Goal: Check status: Check status

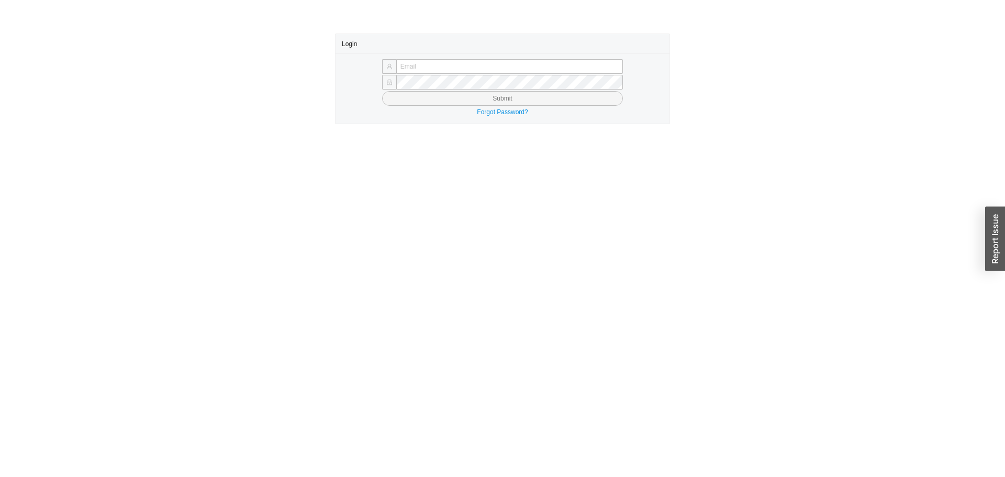
type input "[PERSON_NAME][EMAIL_ADDRESS][DOMAIN_NAME]"
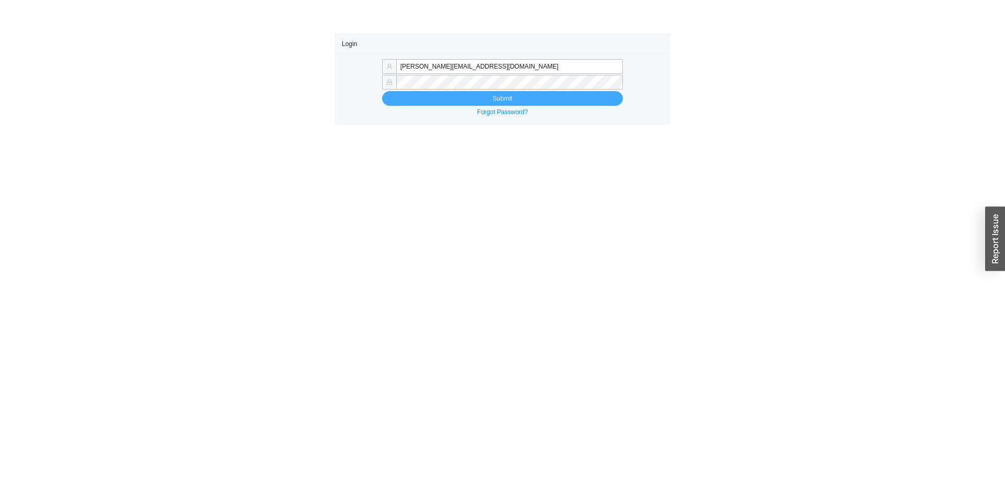
click at [421, 98] on button "Submit" at bounding box center [502, 98] width 241 height 15
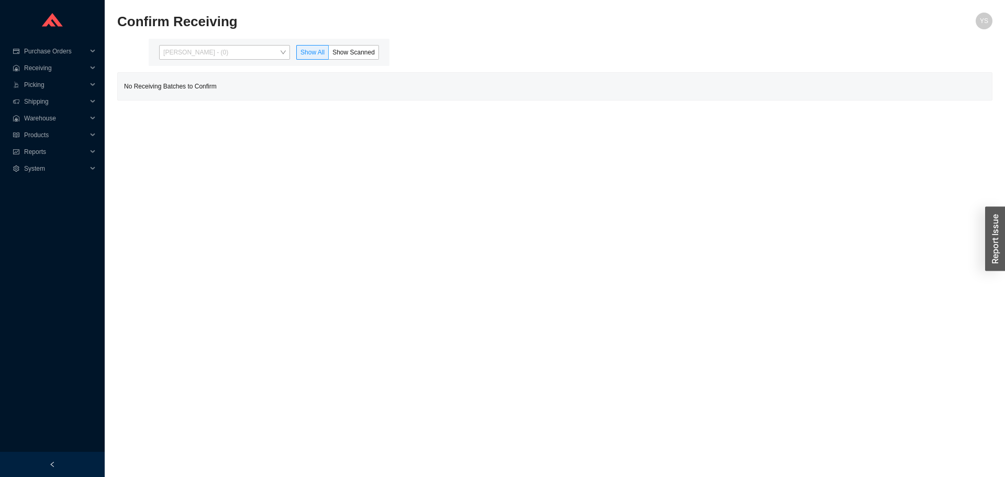
click at [189, 53] on span "Yossi Siff - (0)" at bounding box center [224, 53] width 122 height 14
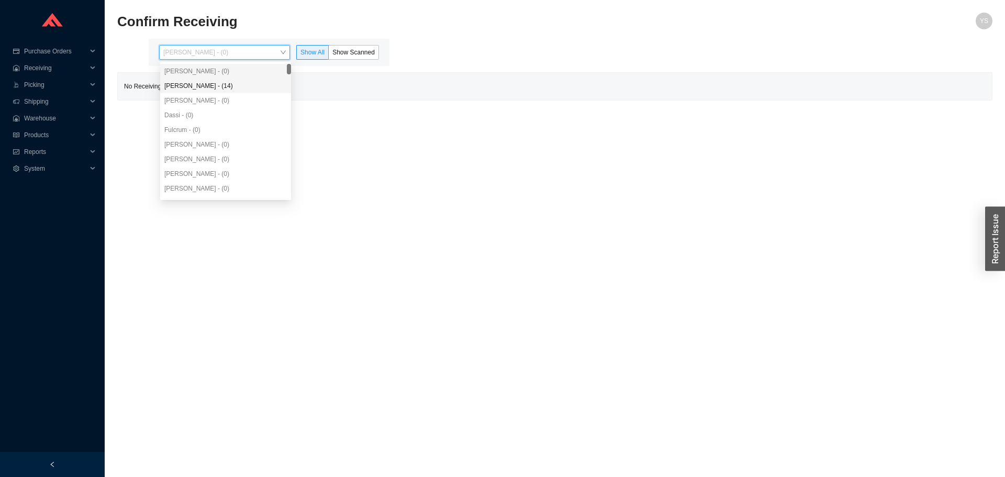
click at [187, 83] on div "Angel Negron - (14)" at bounding box center [225, 85] width 122 height 9
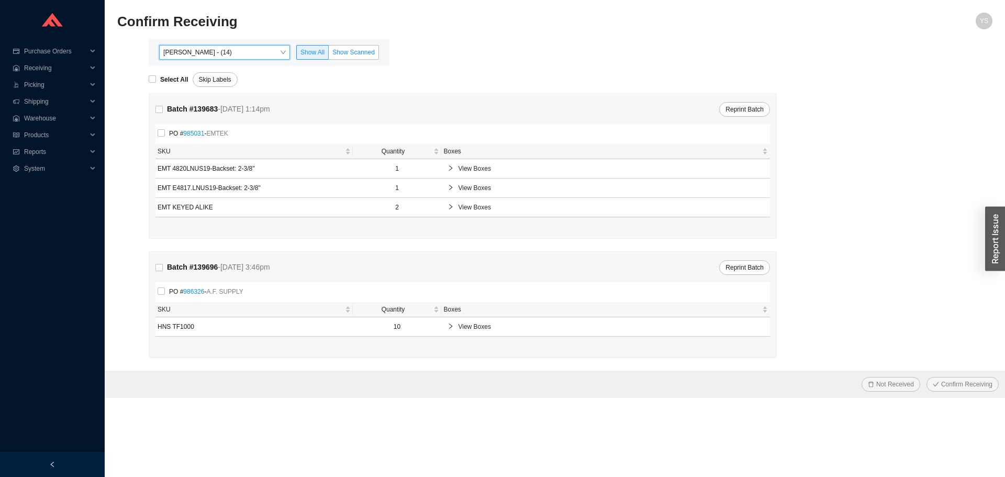
click at [369, 46] on label "Show Scanned" at bounding box center [354, 52] width 50 height 15
click at [329, 54] on input "Show Scanned" at bounding box center [329, 54] width 0 height 0
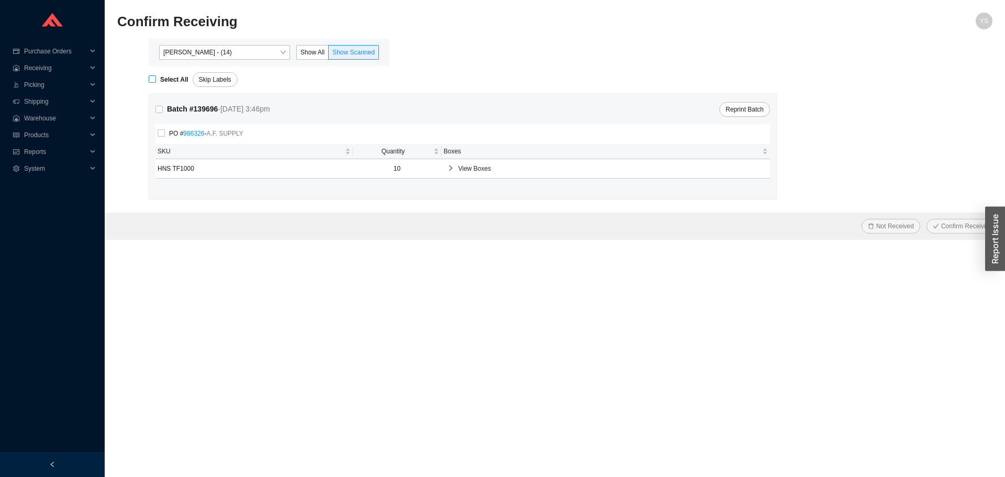
click at [159, 75] on span "Select All" at bounding box center [174, 79] width 37 height 10
click at [156, 75] on input "Select All" at bounding box center [152, 78] width 7 height 7
checkbox input "true"
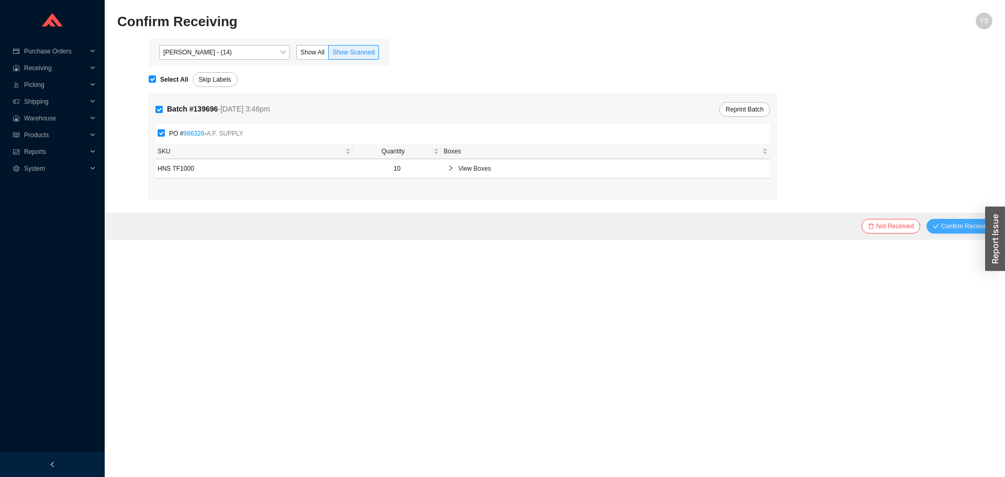
click at [959, 222] on span "Confirm Receiving" at bounding box center [966, 226] width 51 height 10
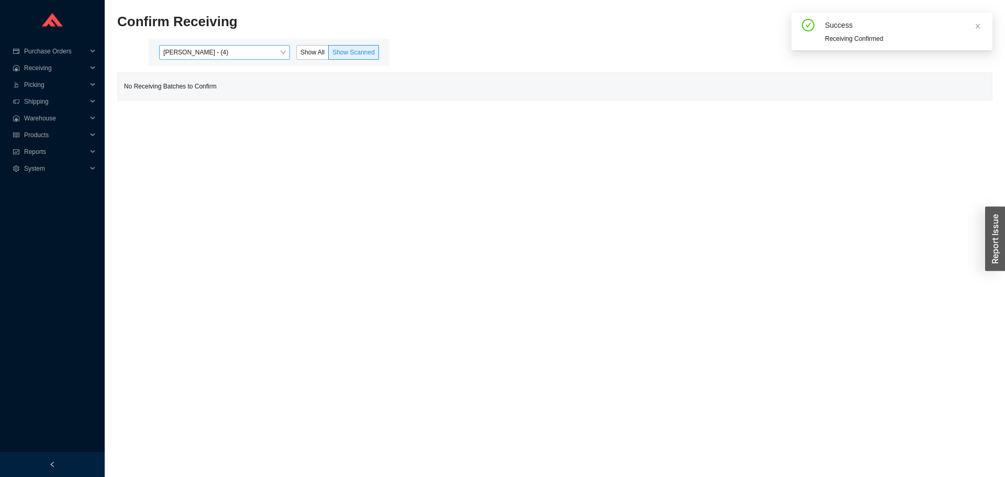
click at [255, 54] on span "Angel Negron - (4)" at bounding box center [224, 53] width 122 height 14
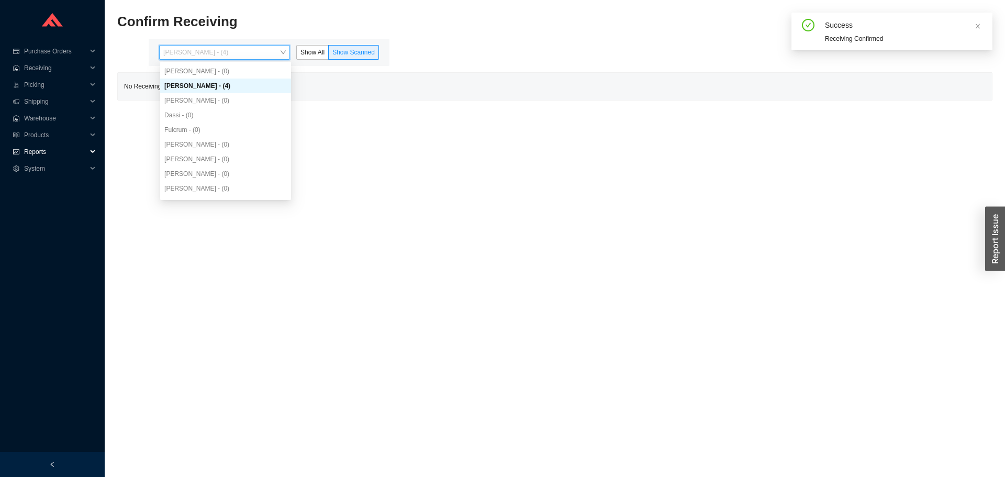
click at [21, 153] on div "Reports" at bounding box center [52, 151] width 105 height 17
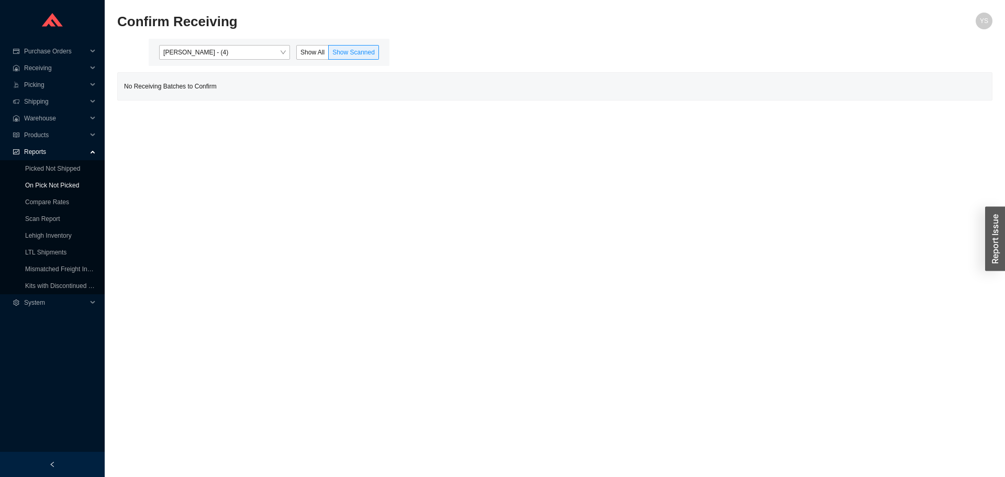
click at [36, 182] on link "On Pick Not Picked" at bounding box center [52, 185] width 54 height 7
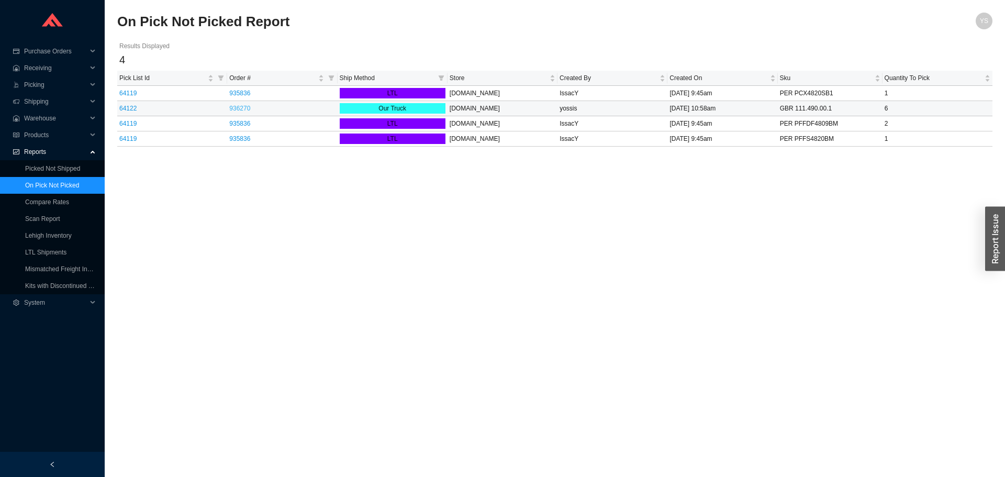
click at [238, 108] on link "936270" at bounding box center [239, 108] width 21 height 7
click at [39, 172] on link "Picked Not Shipped" at bounding box center [52, 168] width 55 height 7
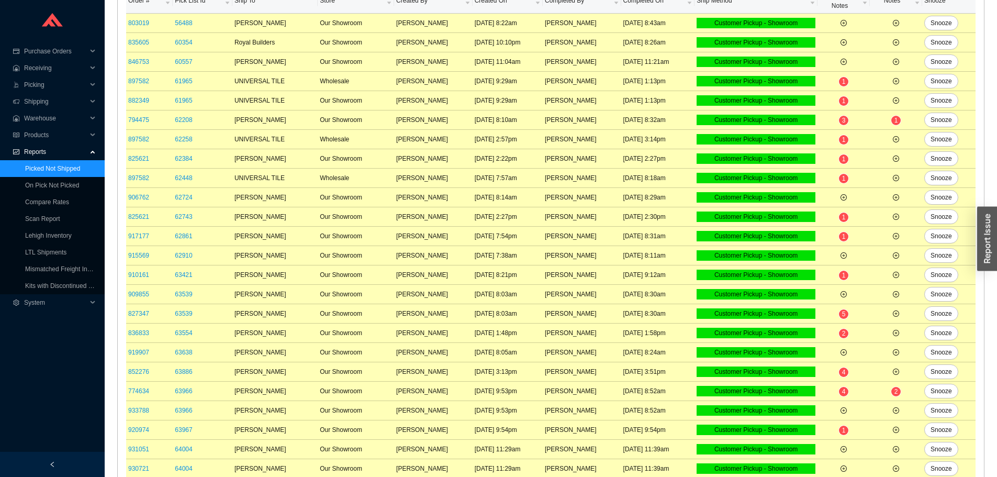
scroll to position [419, 0]
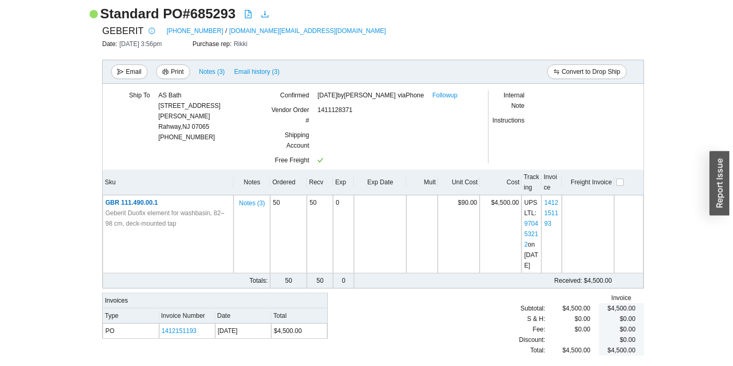
scroll to position [97, 0]
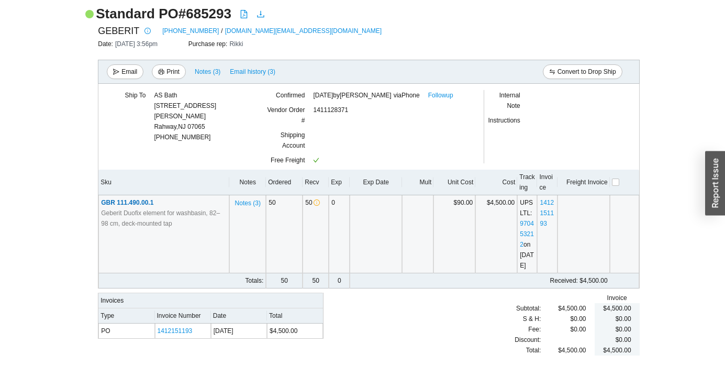
click at [135, 199] on span "GBR 111.490.00.1" at bounding box center [127, 202] width 52 height 7
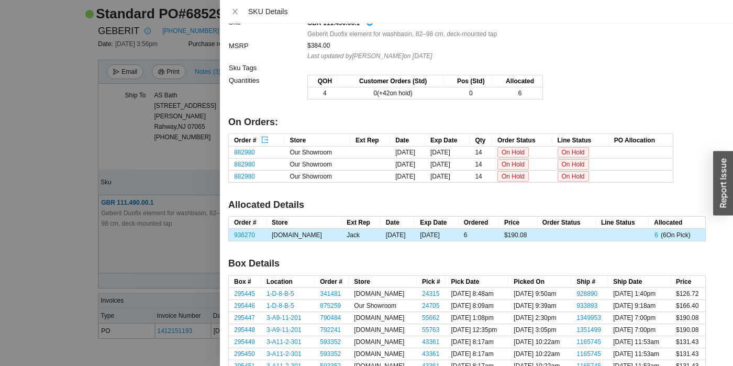
scroll to position [0, 0]
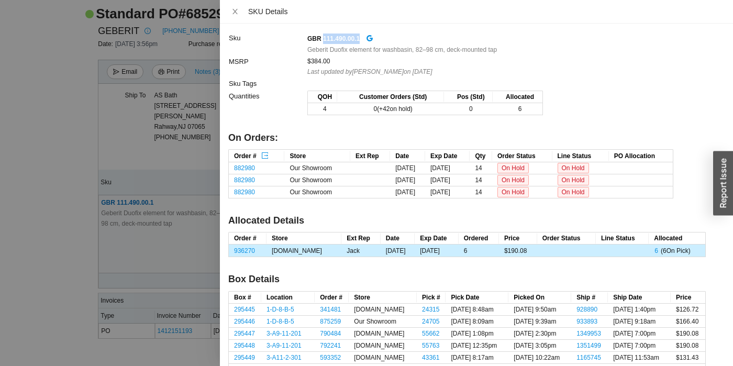
drag, startPoint x: 356, startPoint y: 37, endPoint x: 322, endPoint y: 40, distance: 34.2
click at [322, 40] on strong "GBR 111.490.00.1" at bounding box center [333, 38] width 52 height 7
copy strong "111.490.00.1"
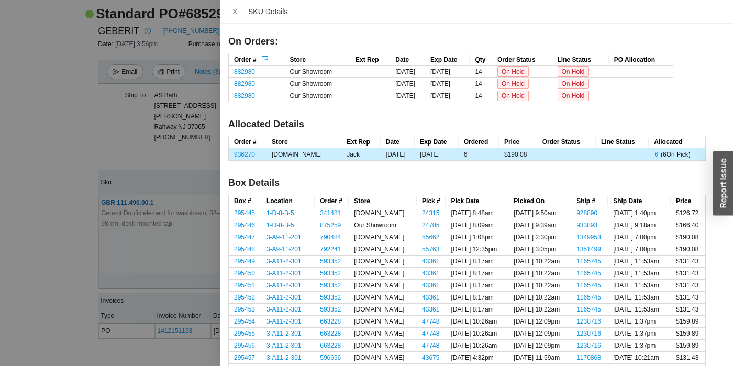
scroll to position [92, 0]
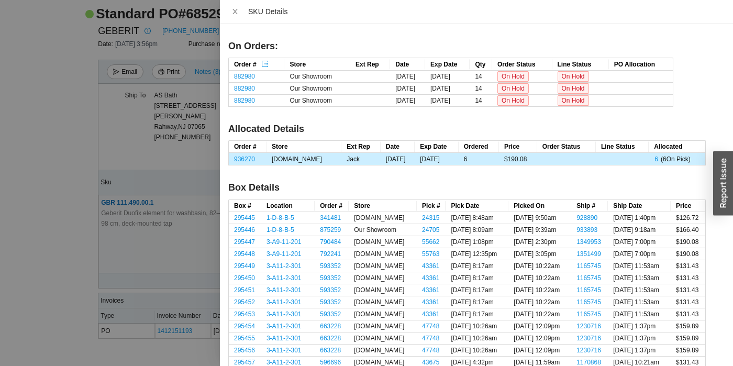
click at [611, 202] on th "Ship Date" at bounding box center [639, 206] width 63 height 12
click at [608, 204] on th "Ship Date" at bounding box center [639, 206] width 63 height 12
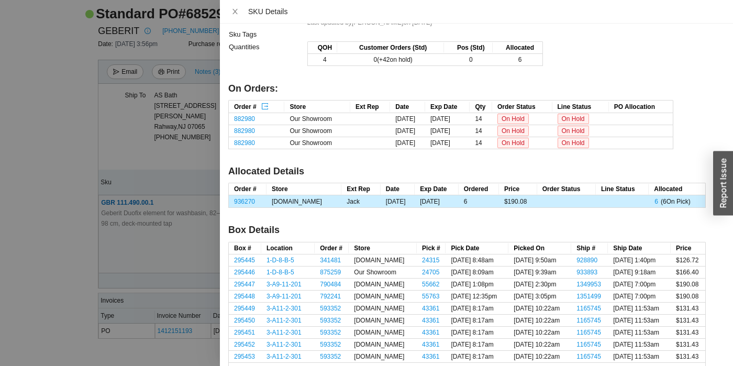
scroll to position [157, 0]
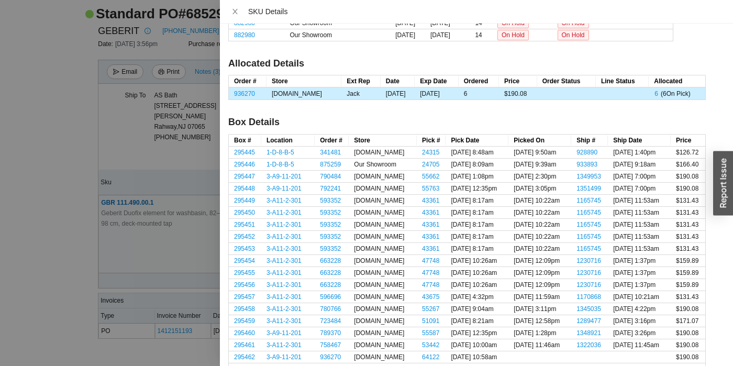
click at [454, 138] on th "Pick Date" at bounding box center [476, 141] width 63 height 12
click at [242, 150] on link "295445" at bounding box center [244, 152] width 21 height 7
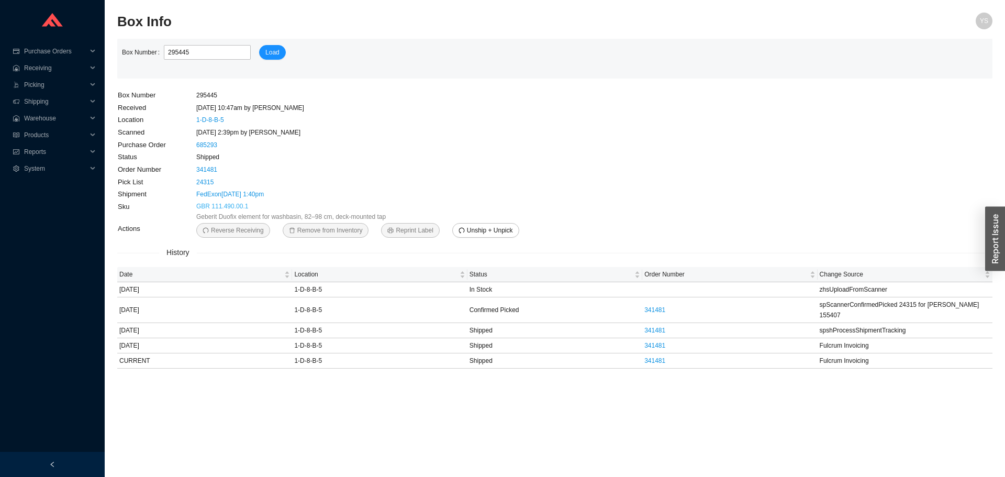
click at [224, 206] on link "GBR 111.490.00.1" at bounding box center [222, 206] width 52 height 10
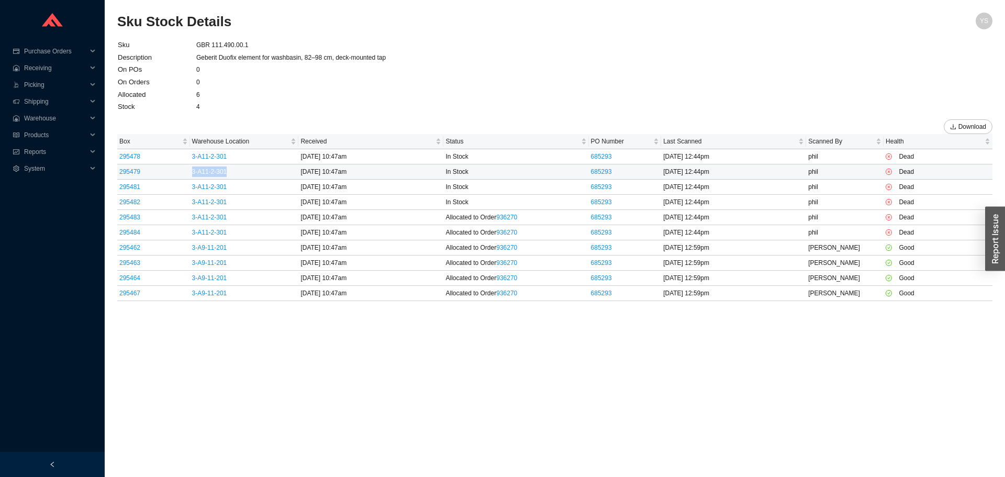
drag, startPoint x: 233, startPoint y: 169, endPoint x: 186, endPoint y: 173, distance: 46.8
click at [186, 173] on tr "295479 3-A11-2-301 12/18/15 10:47am In Stock 685293 7/15/20 12:44pm phil Dead" at bounding box center [554, 171] width 875 height 15
copy tr "3-A11-2-301"
click at [125, 203] on link "295482" at bounding box center [129, 201] width 21 height 7
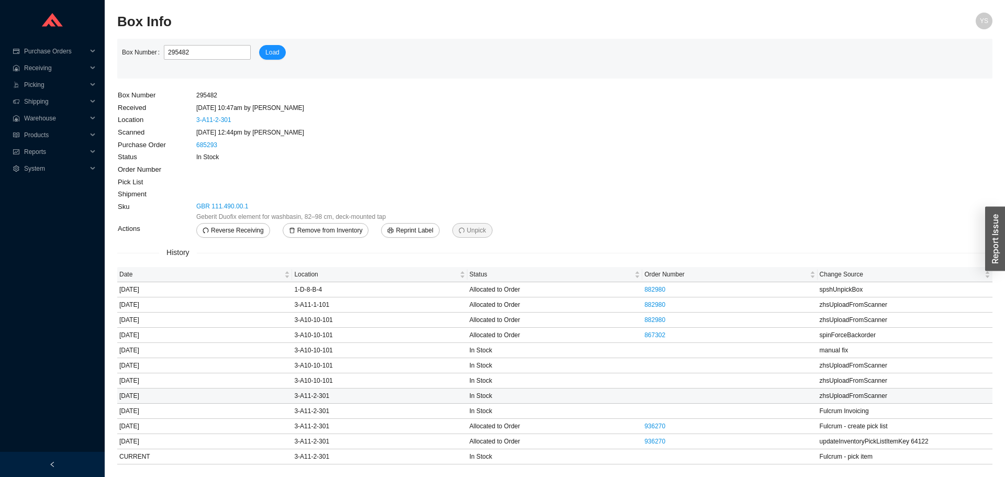
click at [605, 395] on td "In Stock" at bounding box center [554, 395] width 175 height 15
click at [200, 204] on link "GBR 111.490.00.1" at bounding box center [222, 206] width 52 height 10
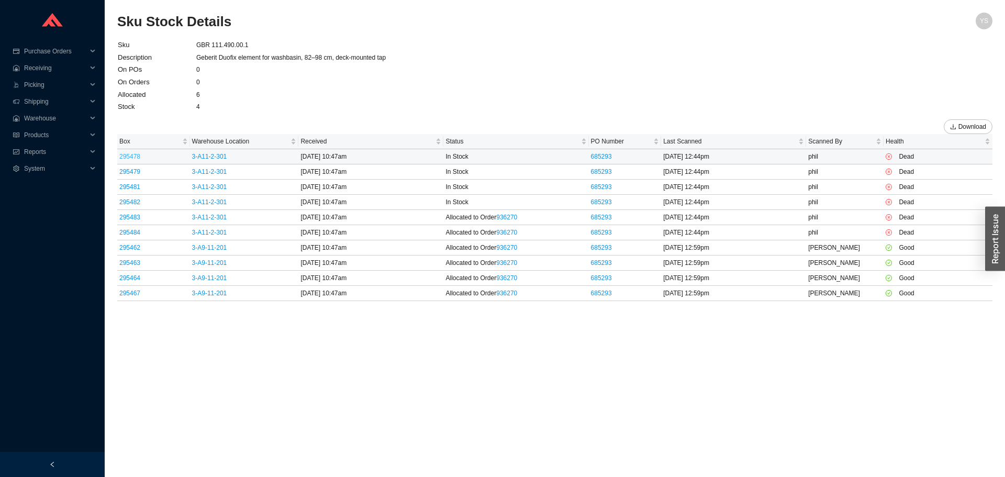
click at [135, 156] on link "295478" at bounding box center [129, 156] width 21 height 7
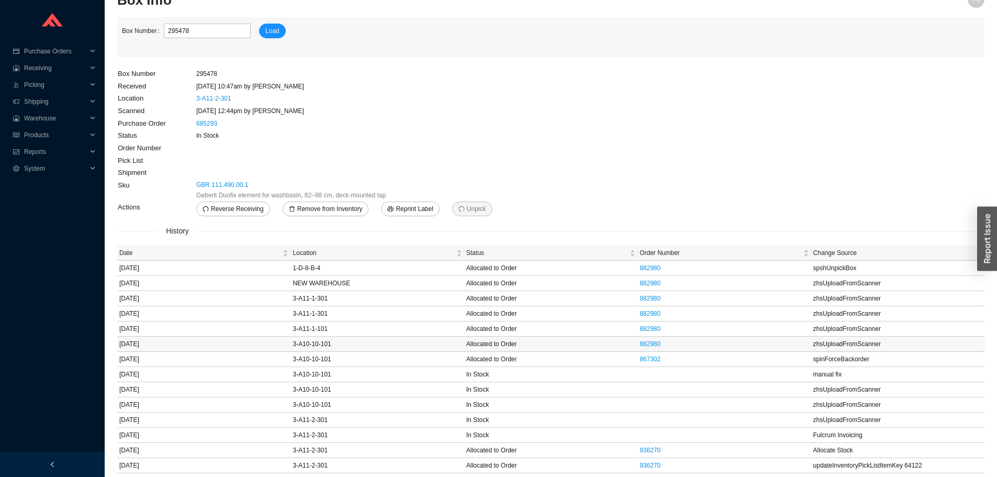
scroll to position [33, 0]
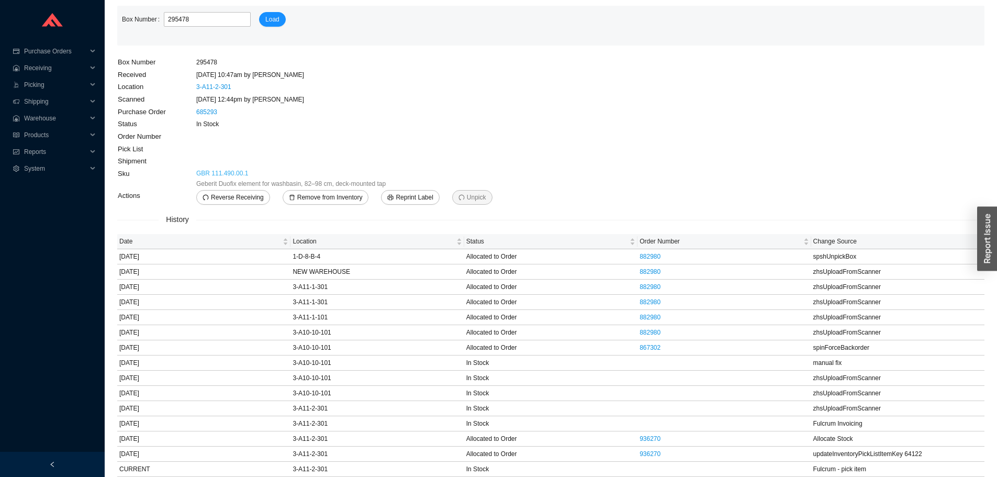
click at [202, 173] on link "GBR 111.490.00.1" at bounding box center [222, 173] width 52 height 10
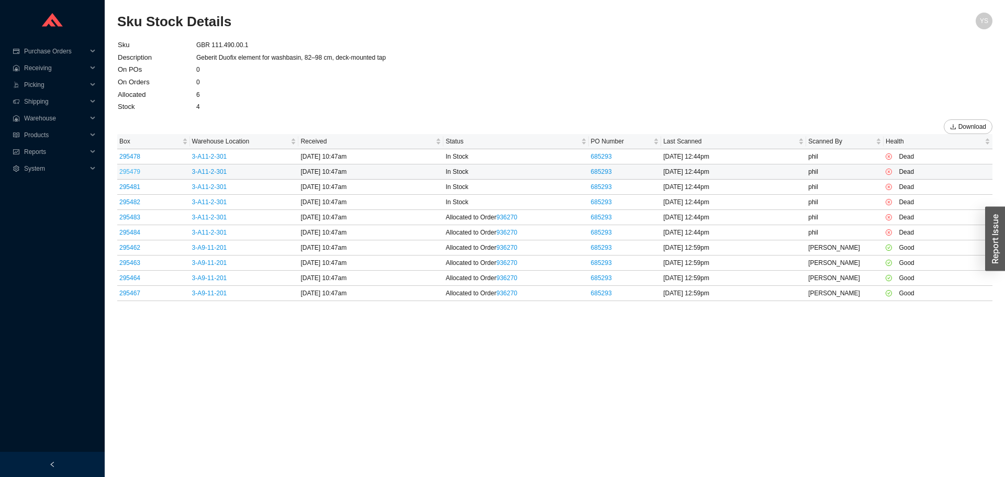
click at [134, 174] on link "295479" at bounding box center [129, 171] width 21 height 7
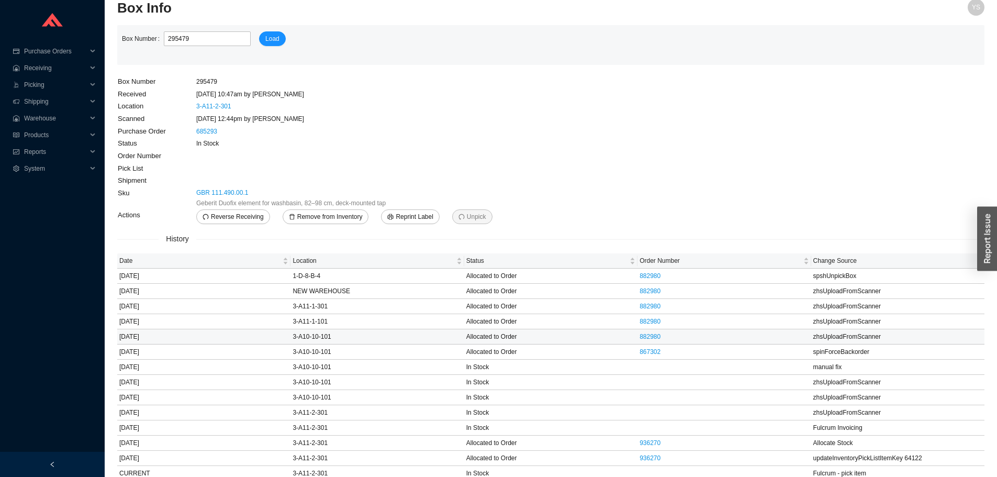
scroll to position [18, 0]
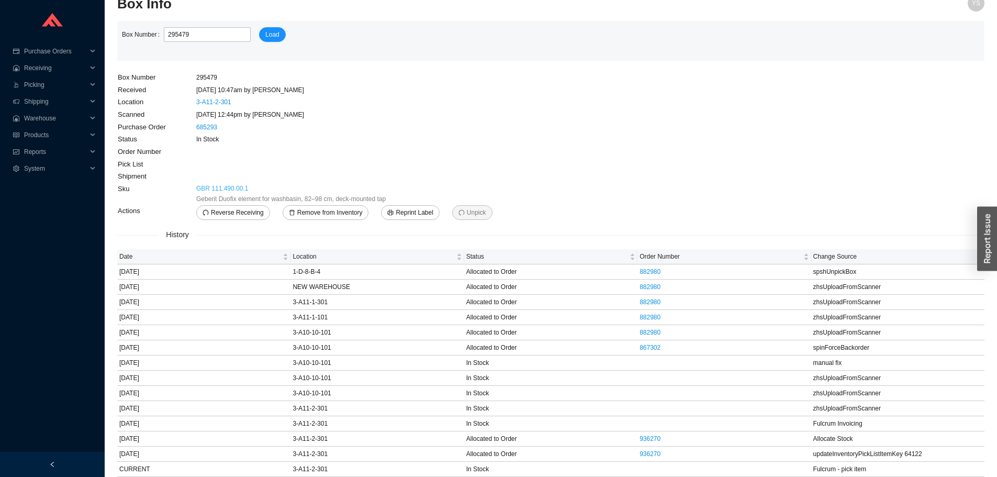
click at [209, 190] on link "GBR 111.490.00.1" at bounding box center [222, 188] width 52 height 10
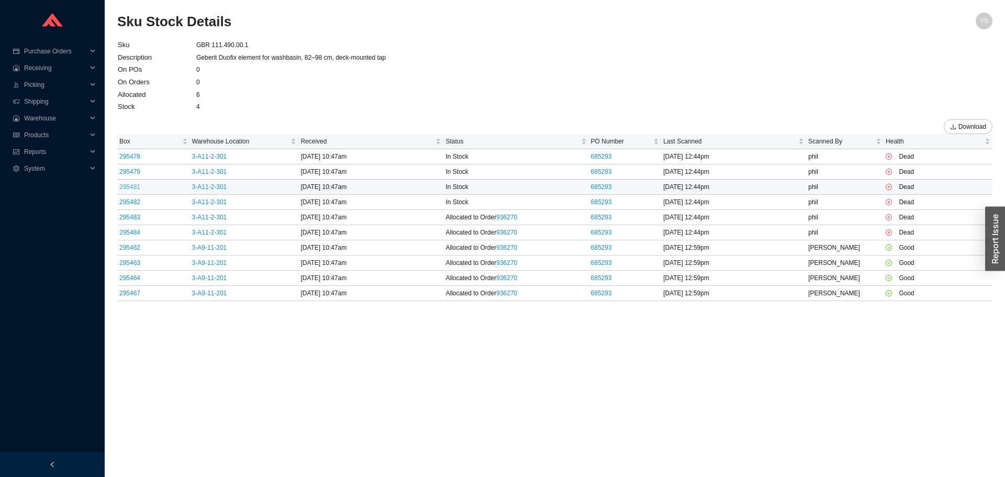
click at [128, 185] on link "295481" at bounding box center [129, 186] width 21 height 7
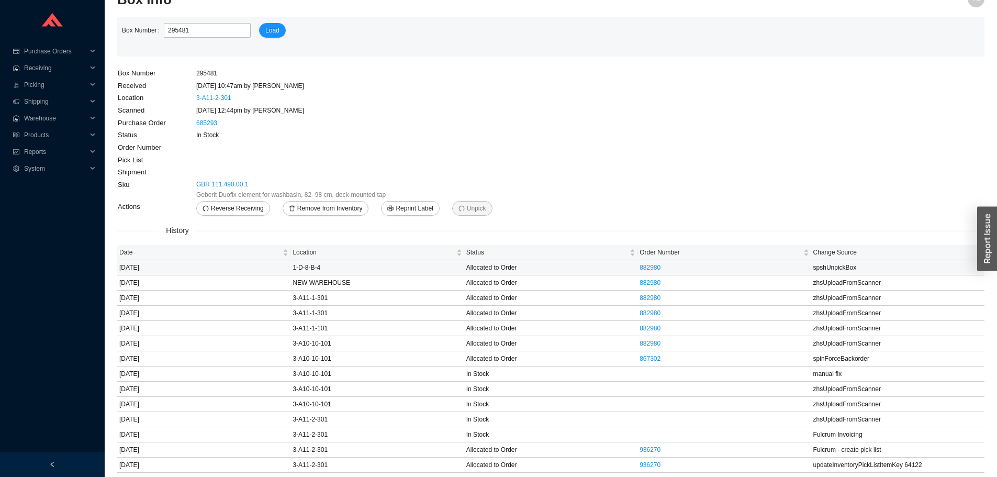
scroll to position [33, 0]
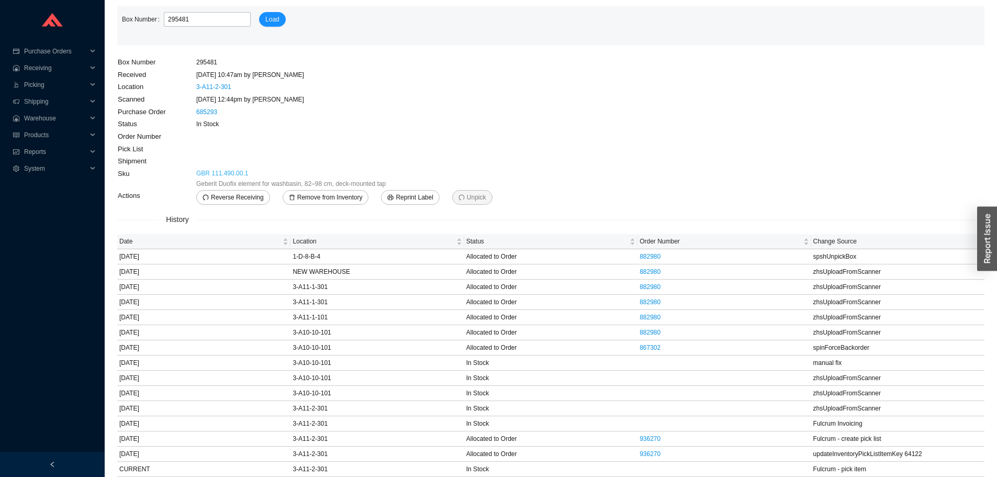
click at [218, 171] on link "GBR 111.490.00.1" at bounding box center [222, 173] width 52 height 10
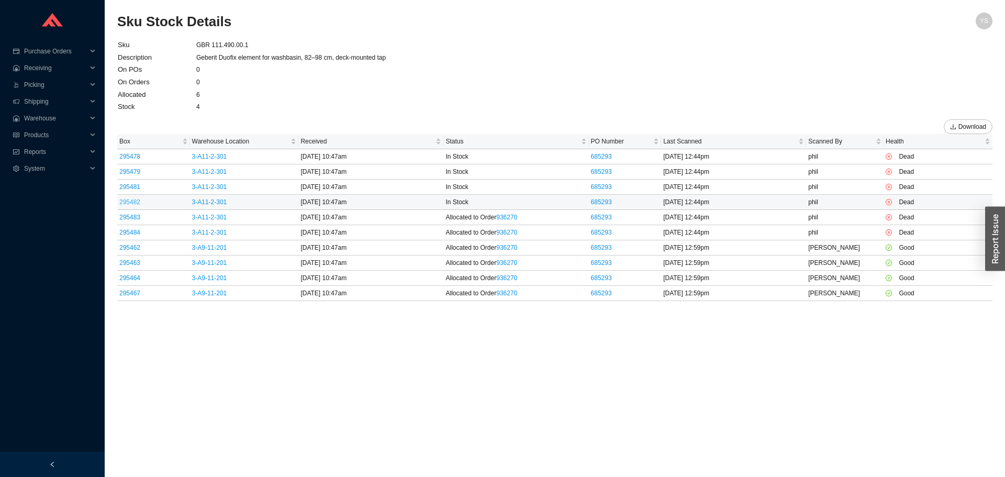
click at [136, 202] on link "295482" at bounding box center [129, 201] width 21 height 7
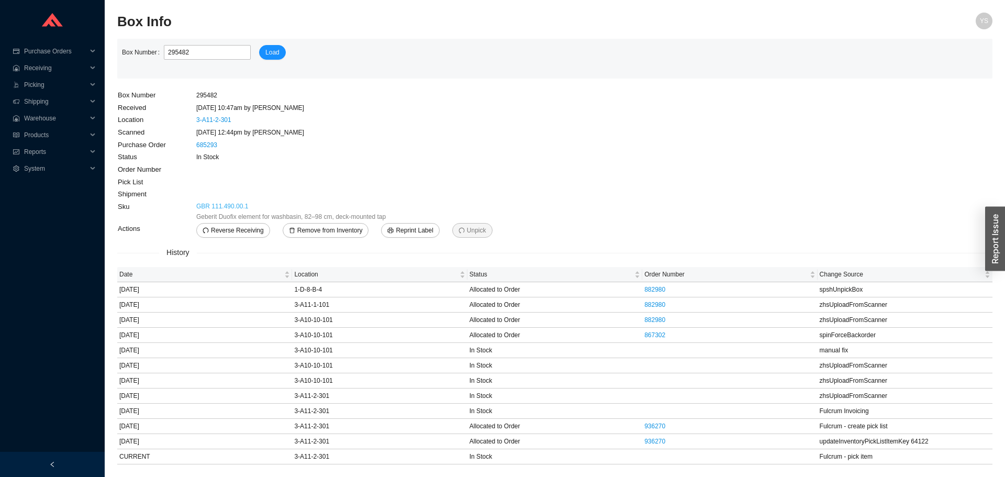
click at [206, 208] on link "GBR 111.490.00.1" at bounding box center [222, 206] width 52 height 10
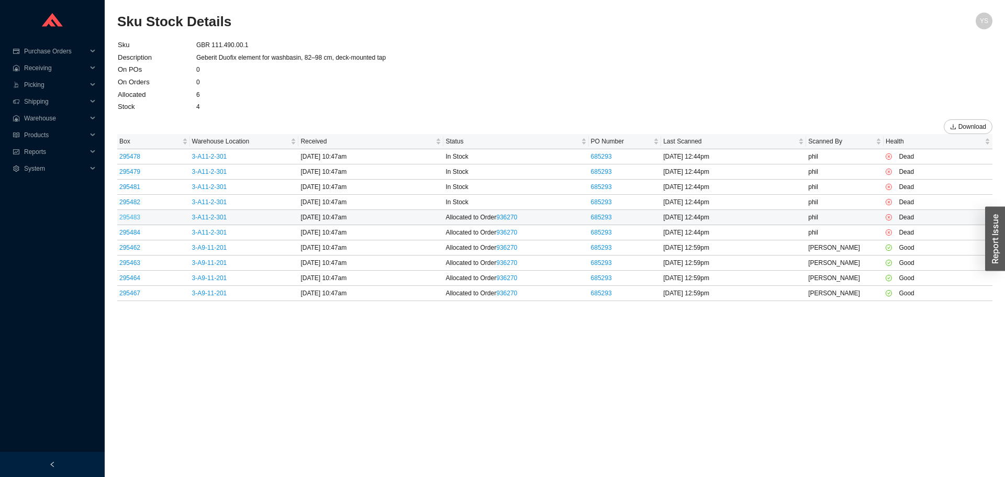
click at [130, 219] on link "295483" at bounding box center [129, 217] width 21 height 7
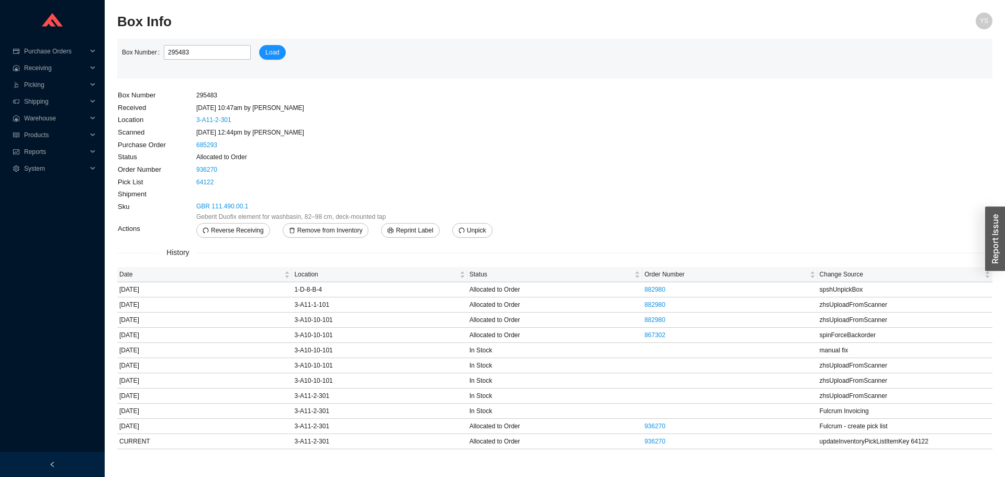
click at [231, 212] on span "Geberit Duofix element for washbasin, 82–98 cm, deck-mounted tap" at bounding box center [291, 216] width 190 height 10
click at [230, 209] on link "GBR 111.490.00.1" at bounding box center [222, 206] width 52 height 10
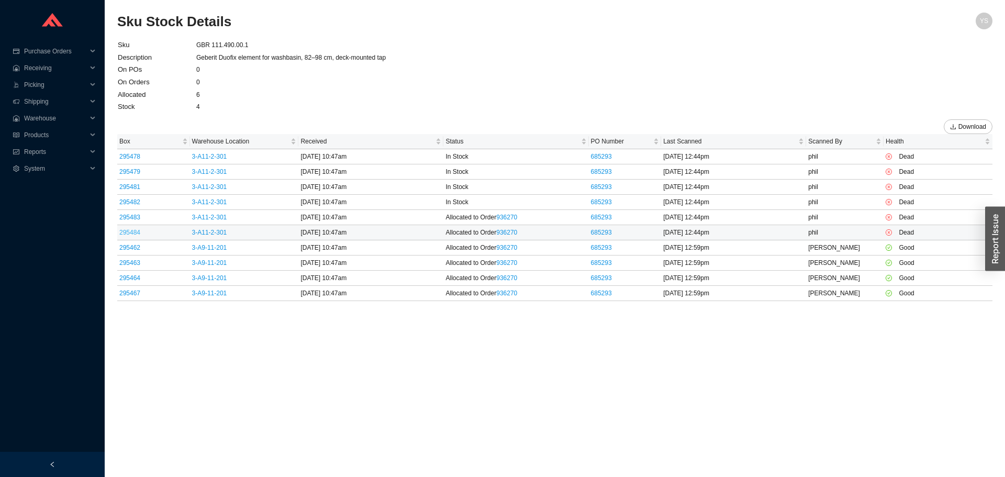
click at [131, 236] on link "295484" at bounding box center [129, 232] width 21 height 7
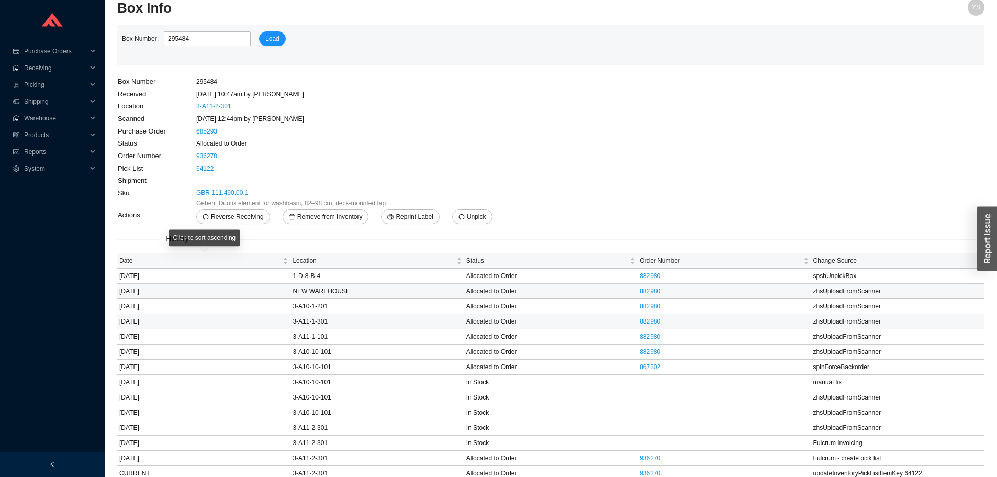
scroll to position [18, 0]
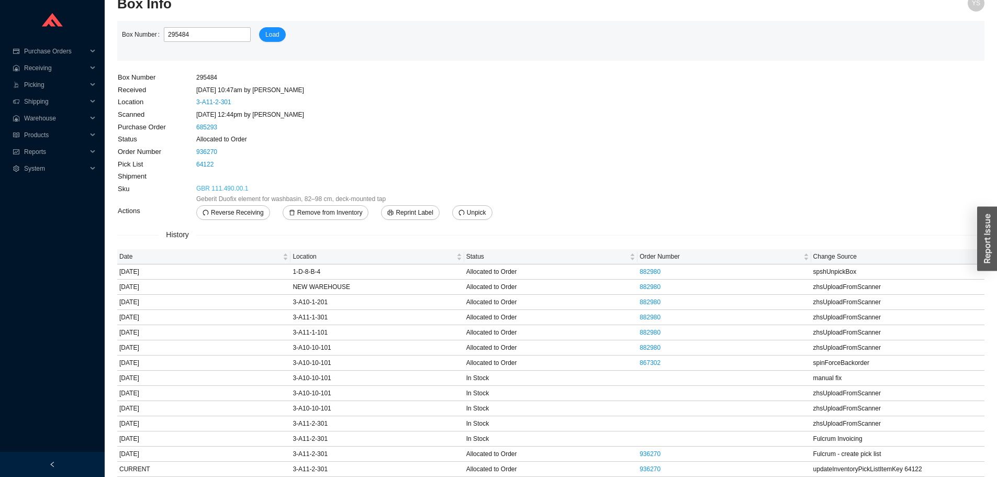
click at [221, 193] on link "GBR 111.490.00.1" at bounding box center [222, 188] width 52 height 10
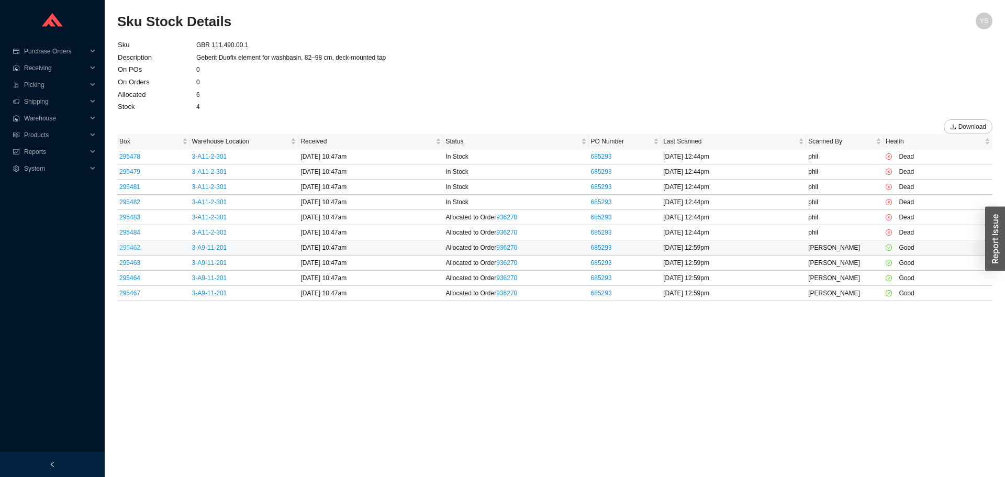
click at [136, 246] on link "295462" at bounding box center [129, 247] width 21 height 7
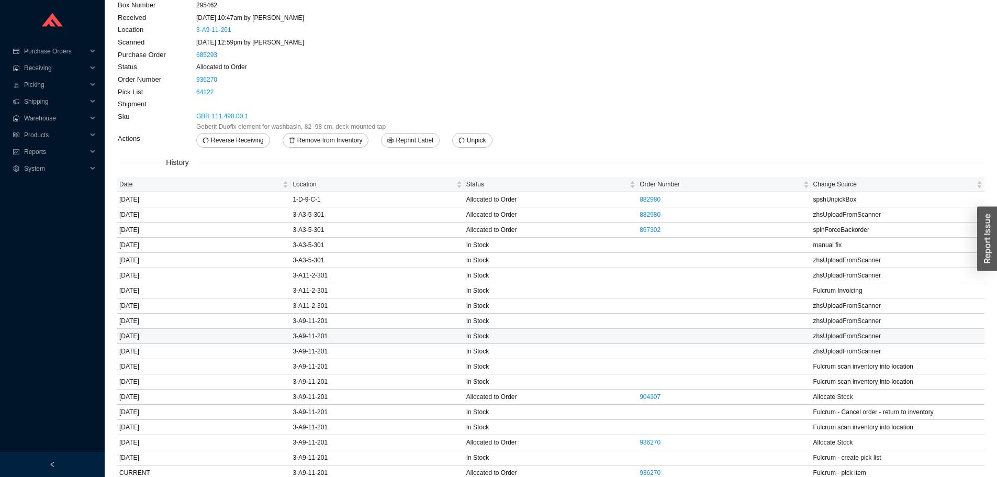
scroll to position [94, 0]
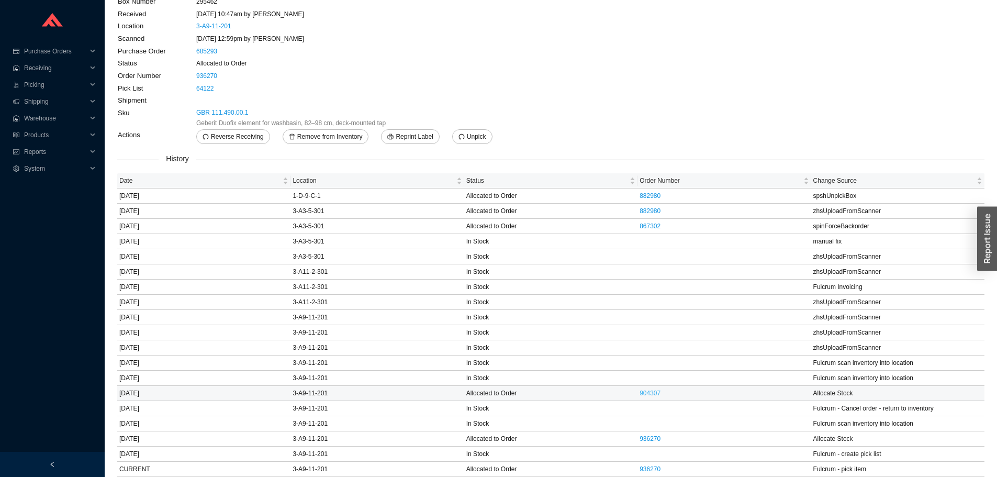
click at [651, 397] on link "904307" at bounding box center [650, 392] width 21 height 7
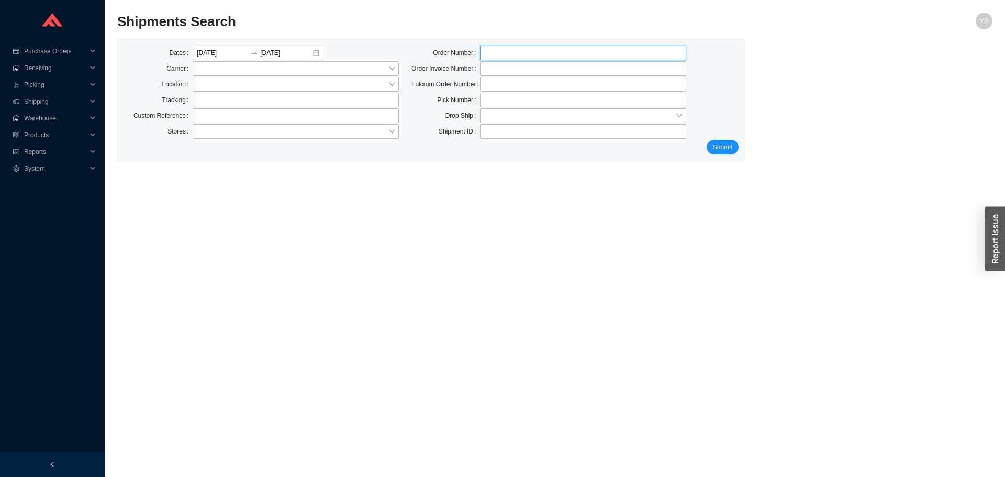
click at [527, 48] on input "tel" at bounding box center [583, 53] width 206 height 15
type input "78870"
click button "Submit" at bounding box center [723, 147] width 32 height 15
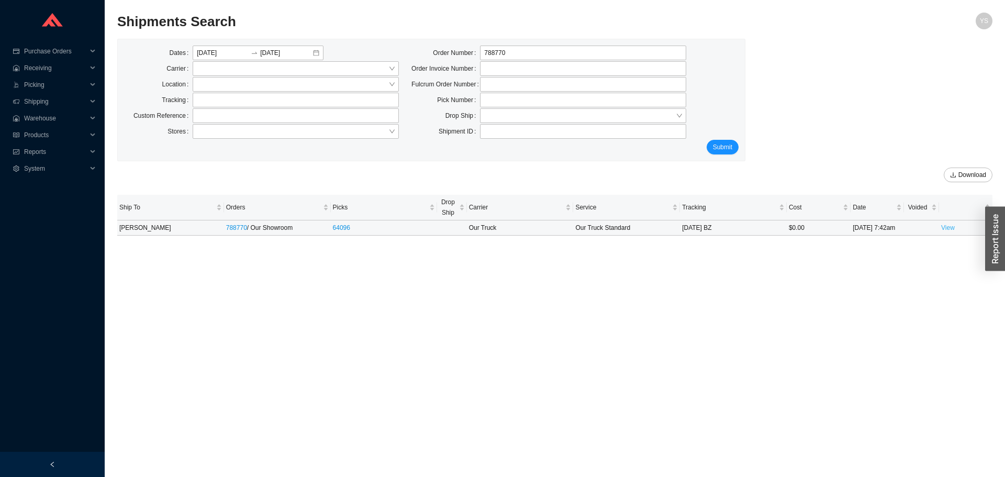
click at [950, 228] on link "View" at bounding box center [948, 227] width 14 height 7
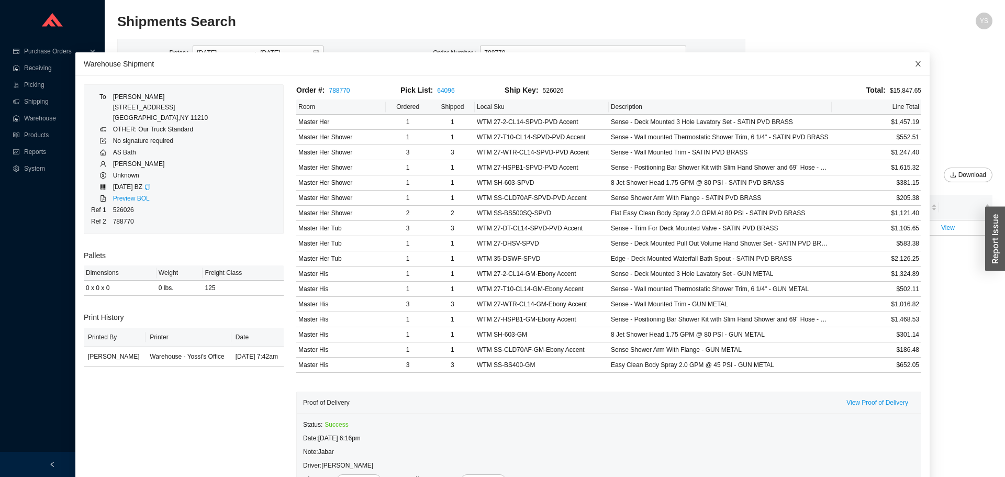
click at [907, 63] on span "Close" at bounding box center [918, 63] width 23 height 23
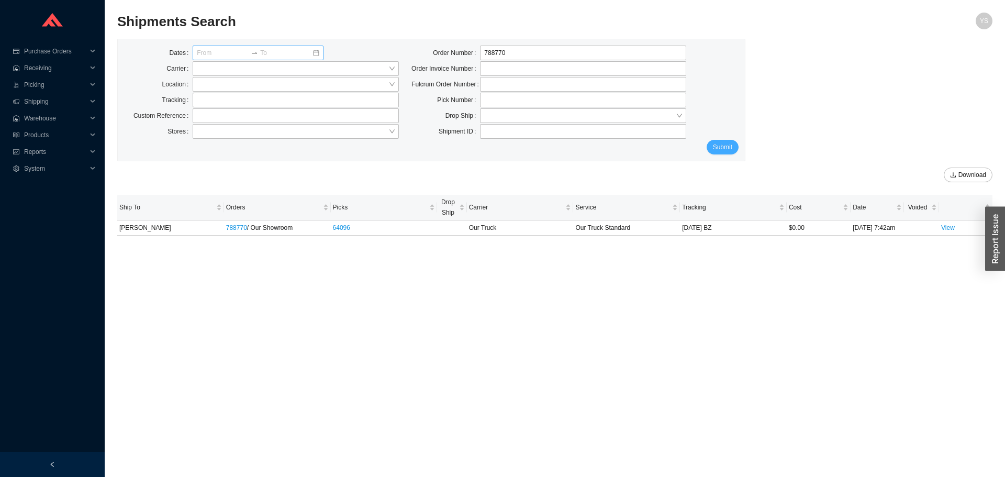
click at [717, 152] on span "Submit" at bounding box center [722, 147] width 19 height 10
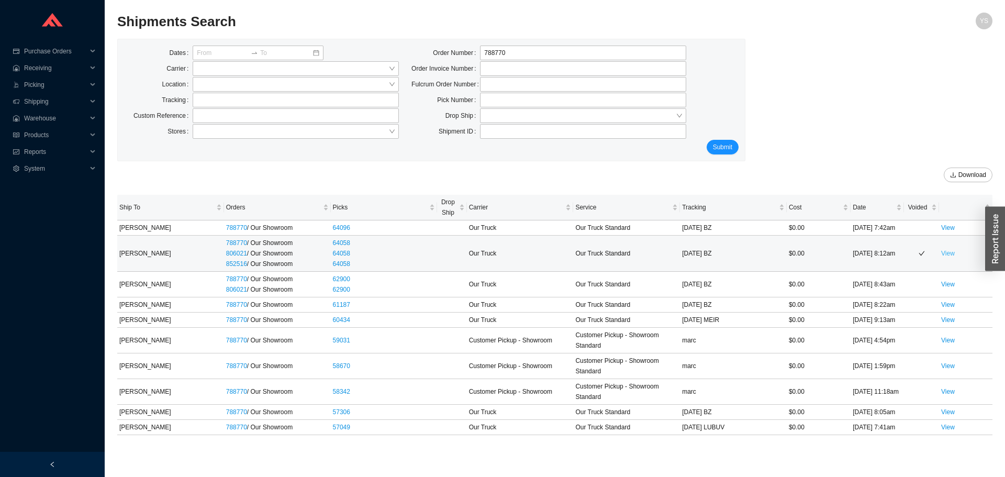
click at [949, 252] on link "View" at bounding box center [948, 253] width 14 height 7
